Goal: Information Seeking & Learning: Learn about a topic

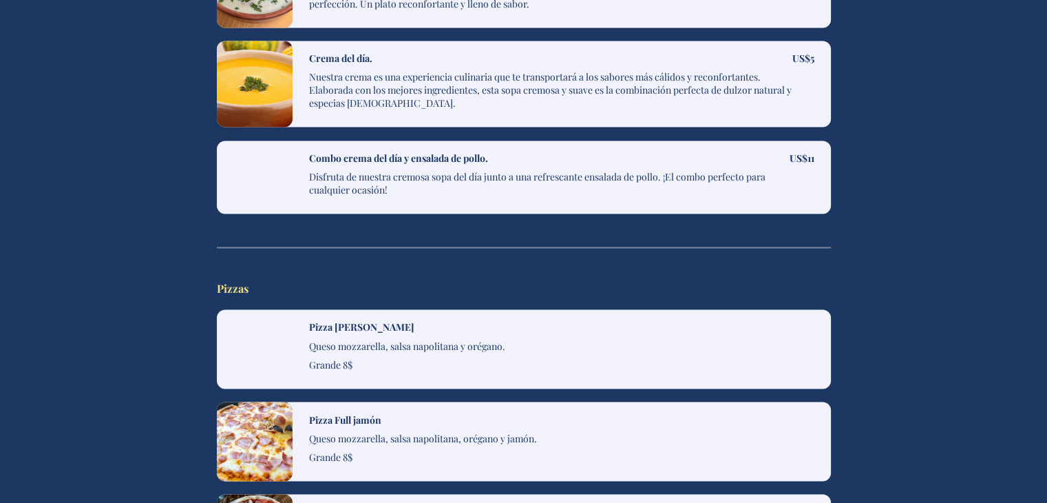
scroll to position [2203, 0]
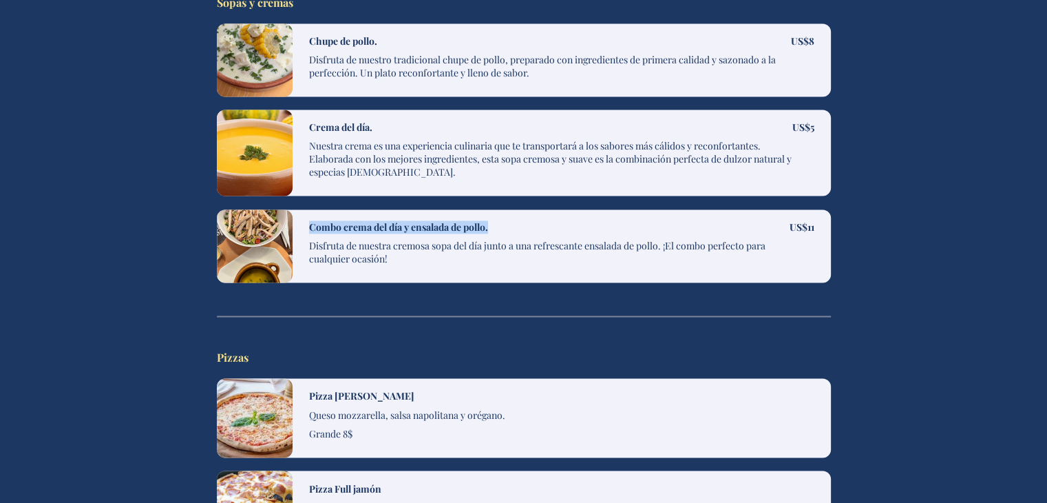
drag, startPoint x: 492, startPoint y: 215, endPoint x: 304, endPoint y: 220, distance: 188.7
click at [304, 220] on div "Combo crema del día y ensalada de pollo. Disfruta de nuestra cremosa sopa del d…" at bounding box center [562, 245] width 538 height 73
copy h4 "Combo crema del día y ensalada de pollo."
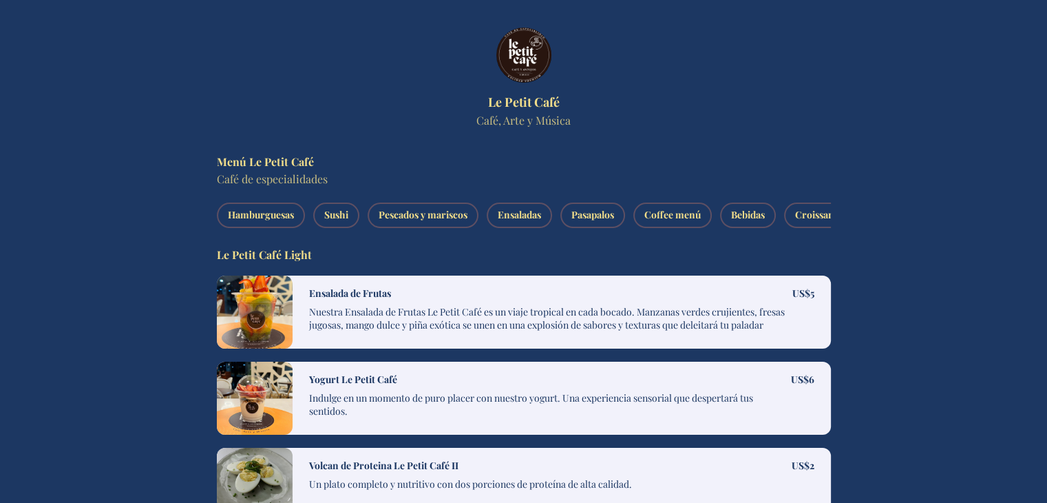
scroll to position [0, 611]
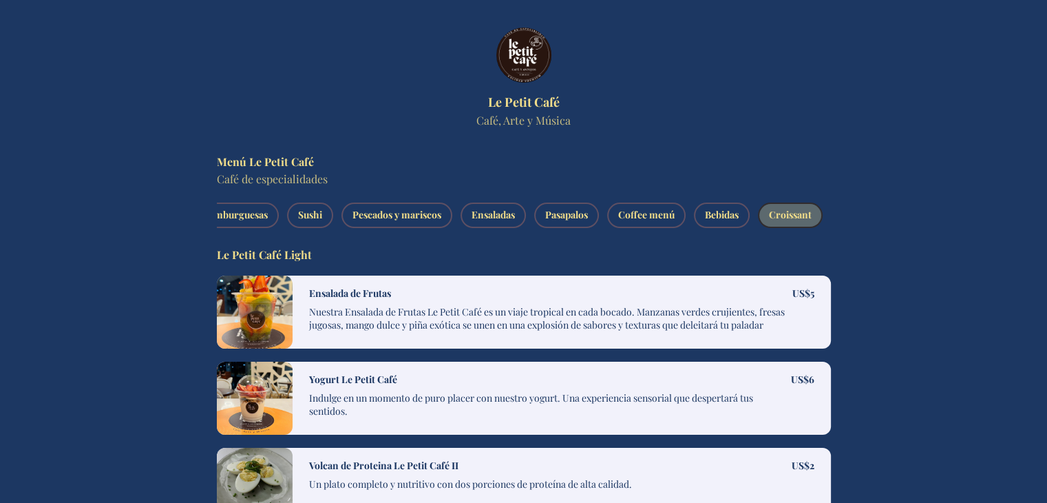
click at [812, 216] on button "Croissant" at bounding box center [790, 214] width 65 height 25
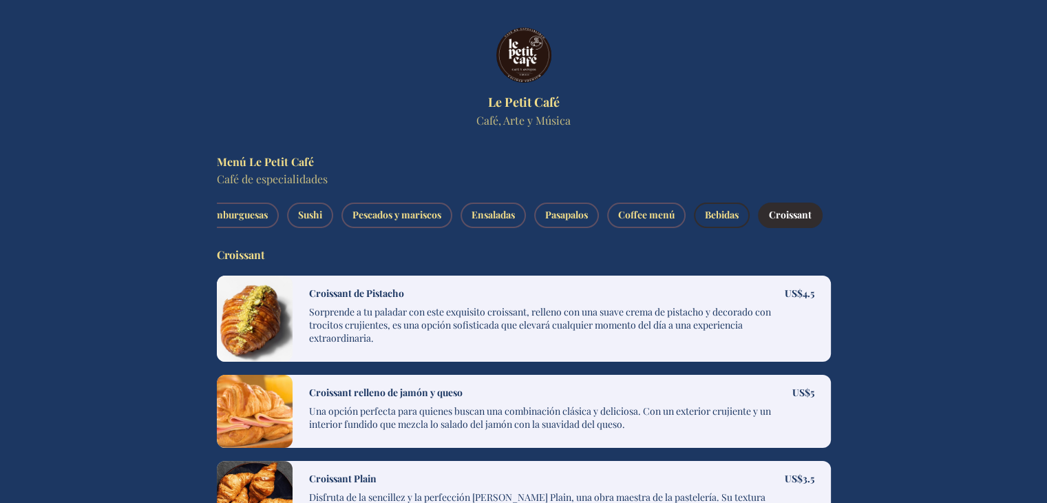
click at [726, 216] on span "Bebidas" at bounding box center [722, 215] width 34 height 17
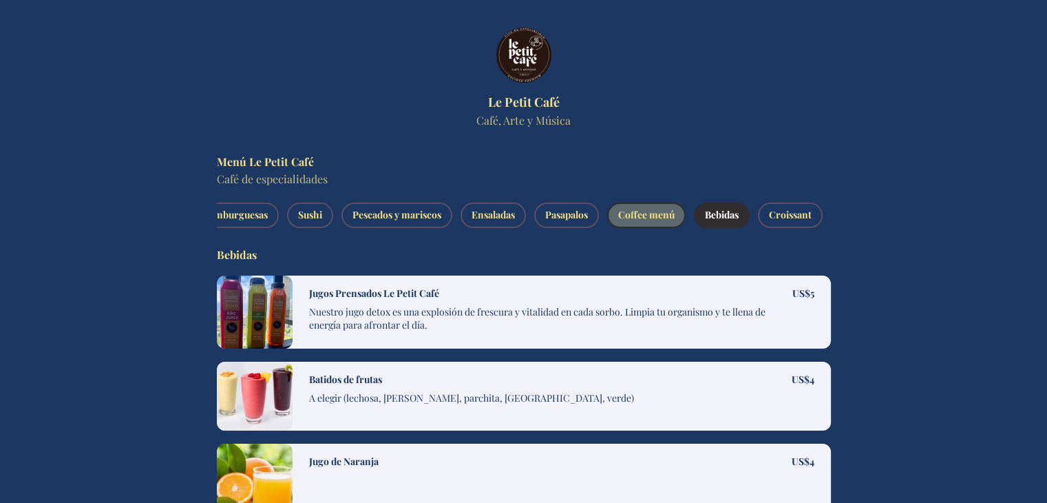
click at [652, 220] on span "Coffee menú" at bounding box center [646, 215] width 56 height 17
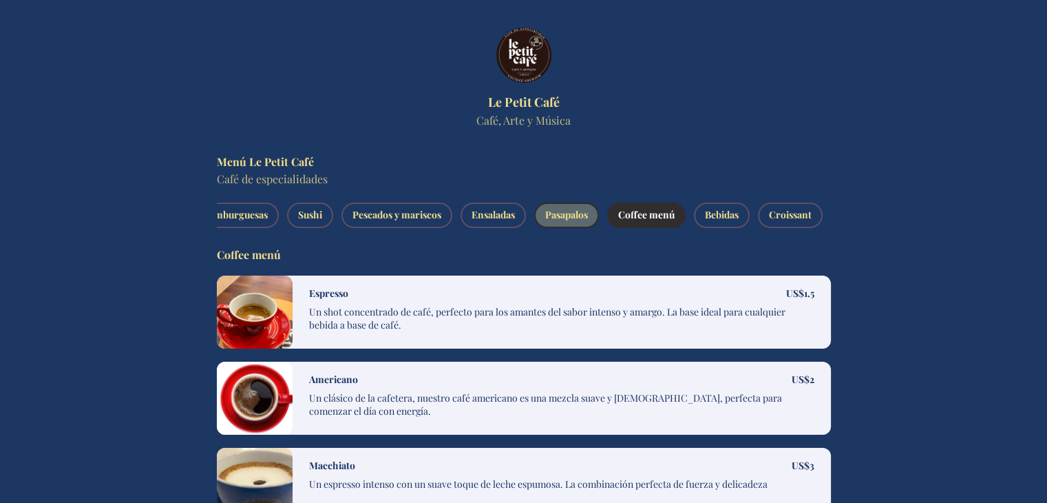
click at [545, 220] on span "Pasapalos" at bounding box center [566, 215] width 43 height 17
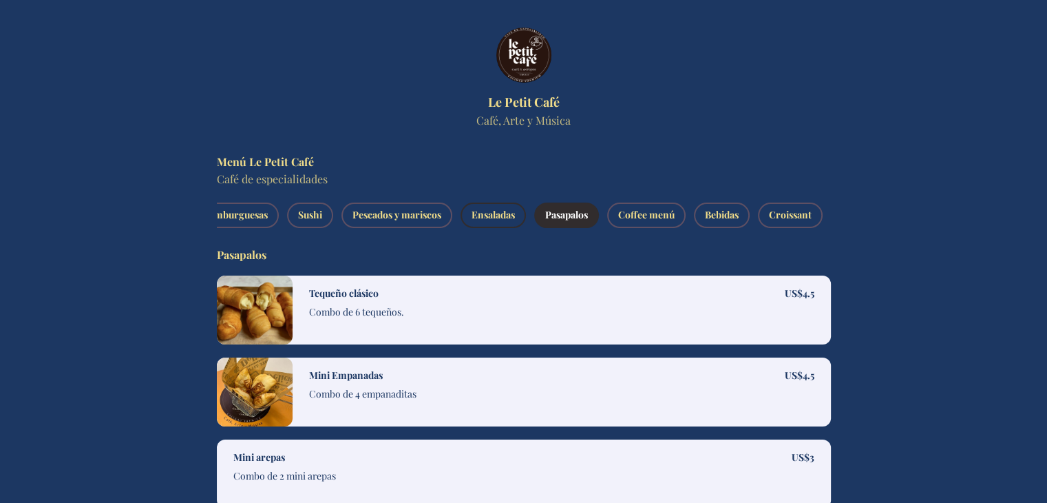
click at [490, 218] on span "Ensaladas" at bounding box center [493, 215] width 43 height 17
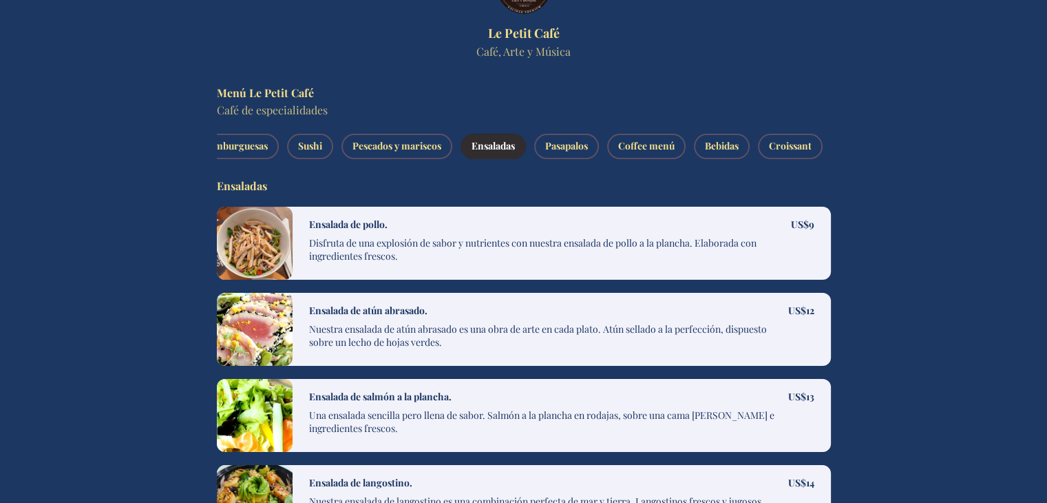
scroll to position [0, 0]
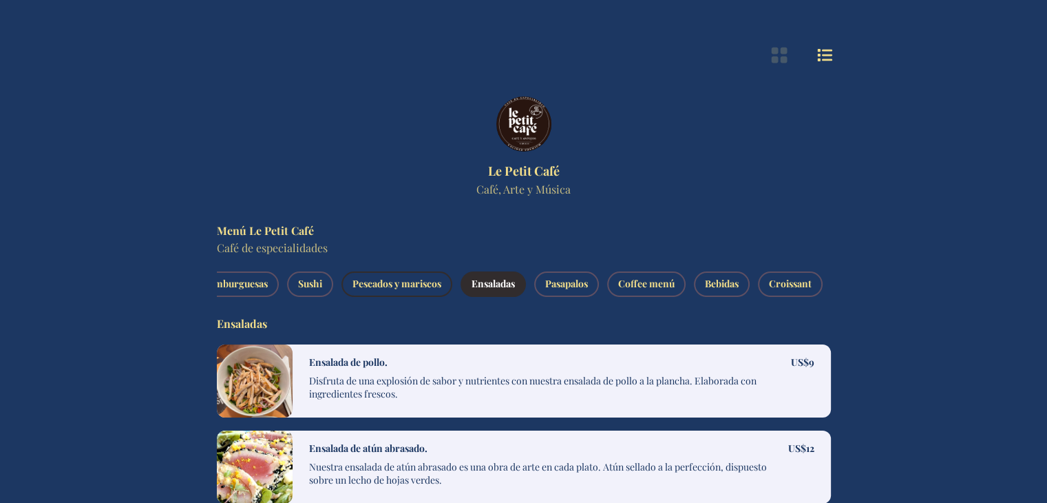
click at [404, 282] on span "Pescados y mariscos" at bounding box center [397, 283] width 89 height 17
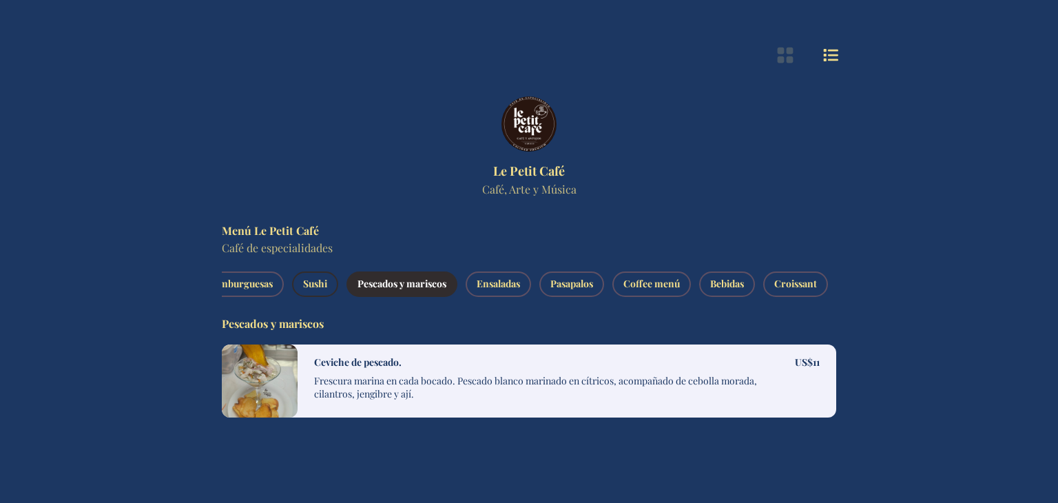
click at [317, 282] on span "Sushi" at bounding box center [315, 283] width 24 height 17
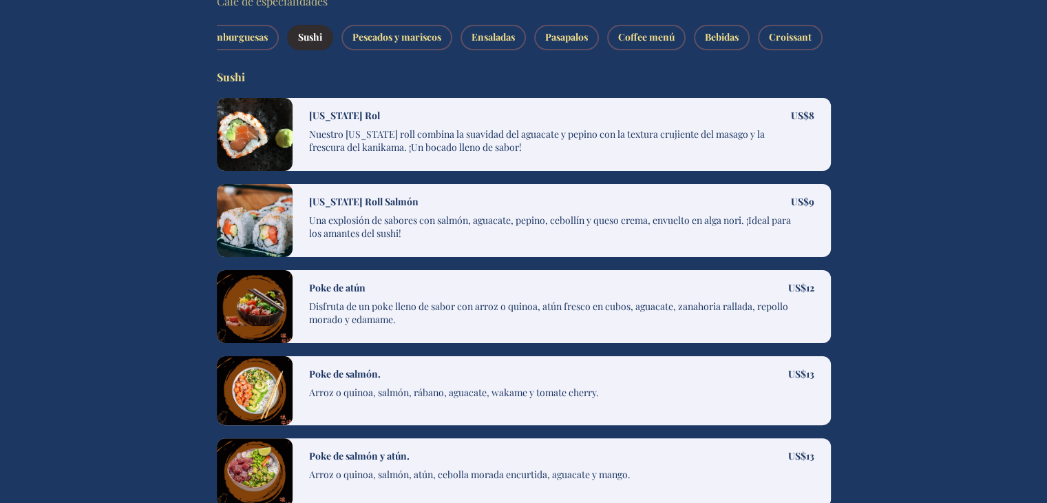
scroll to position [178, 0]
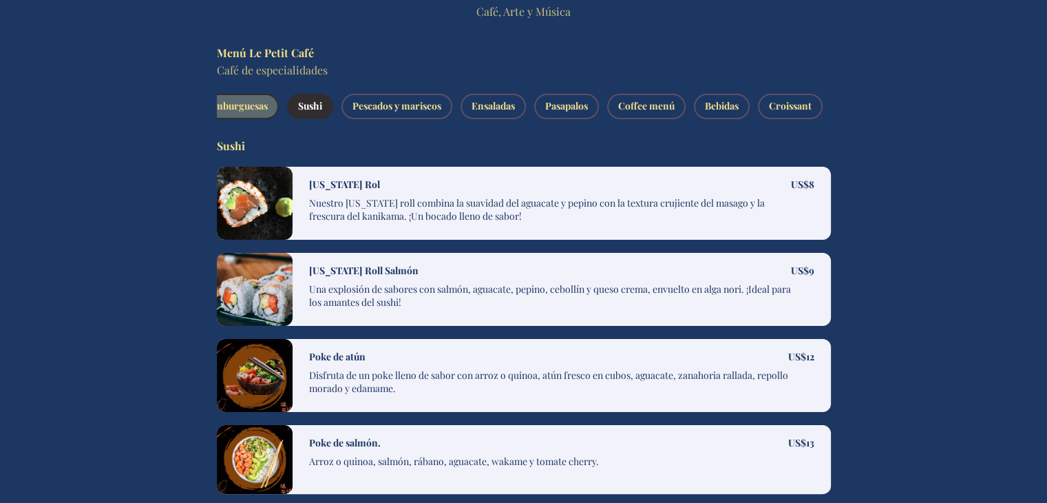
click at [239, 105] on span "Hamburguesas" at bounding box center [235, 106] width 66 height 17
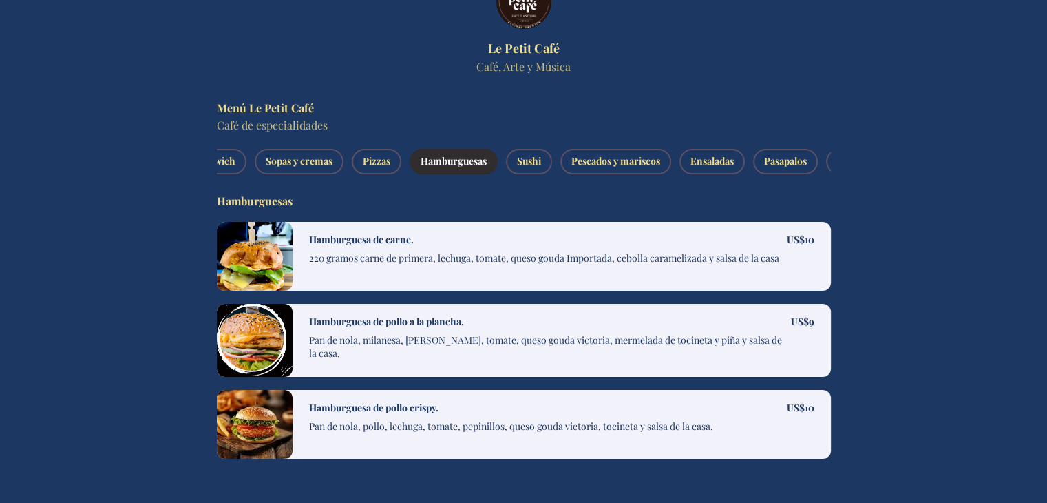
scroll to position [0, 364]
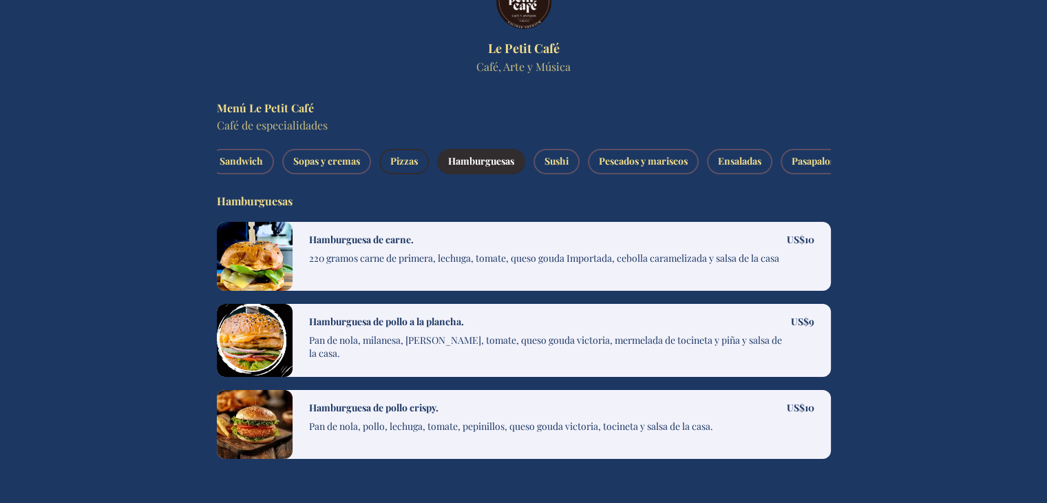
click at [409, 153] on span "Pizzas" at bounding box center [404, 161] width 28 height 17
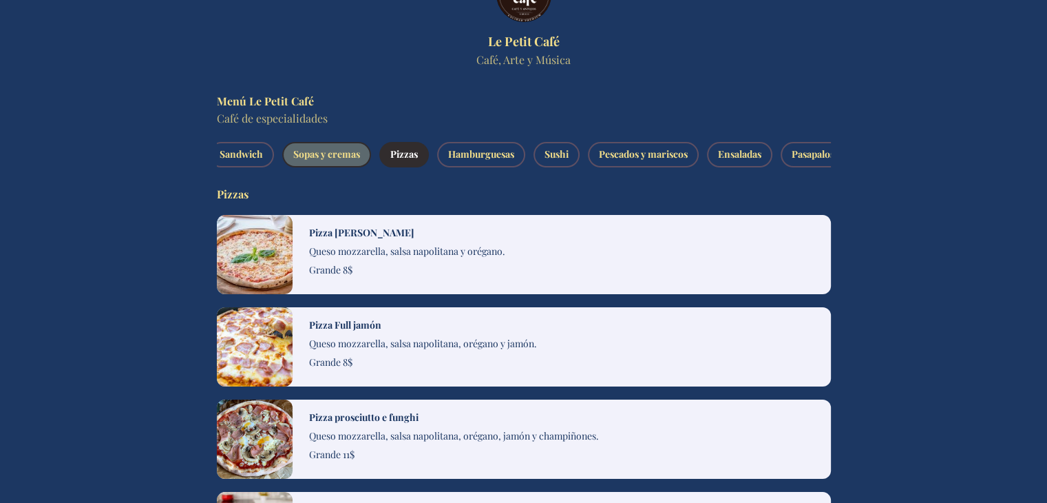
click at [330, 158] on span "Sopas y cremas" at bounding box center [326, 154] width 67 height 17
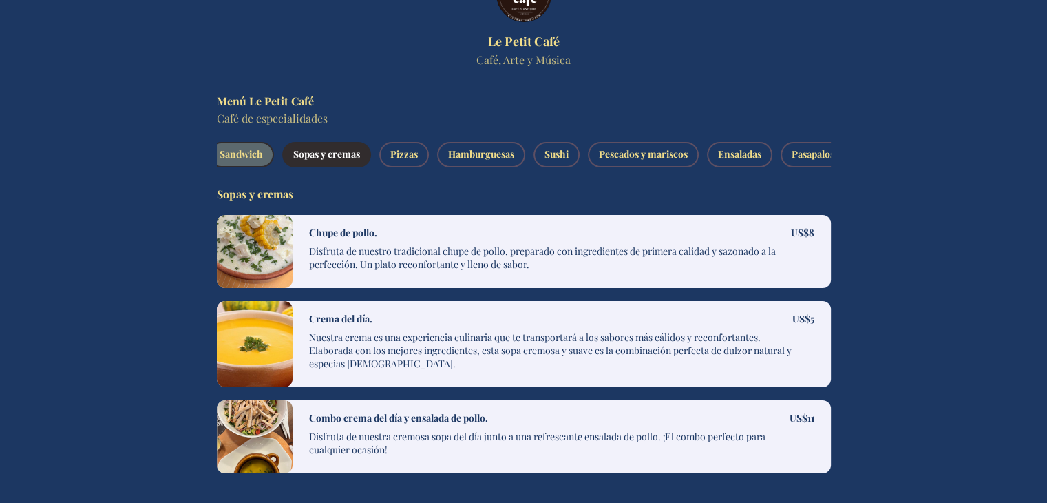
click at [238, 149] on span "Sandwich" at bounding box center [241, 154] width 43 height 17
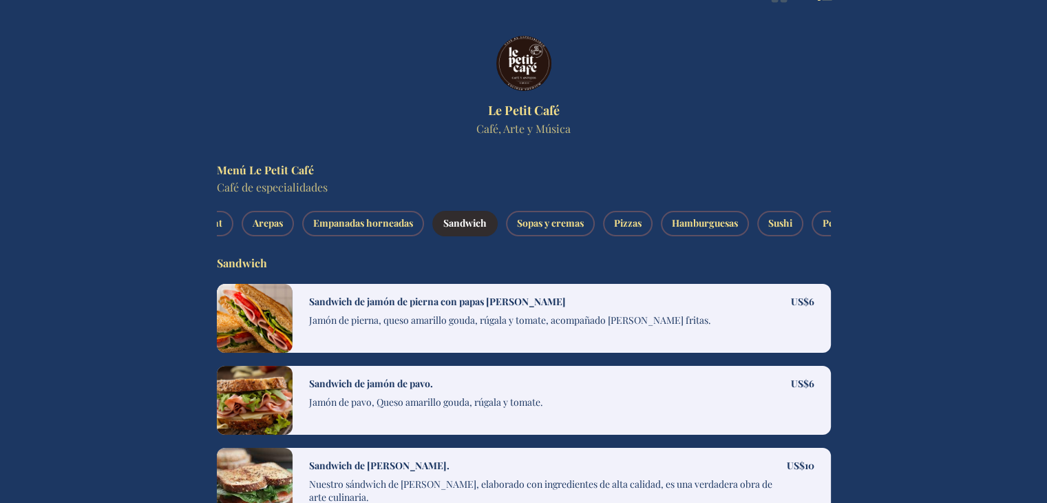
scroll to position [0, 0]
